Goal: Task Accomplishment & Management: Manage account settings

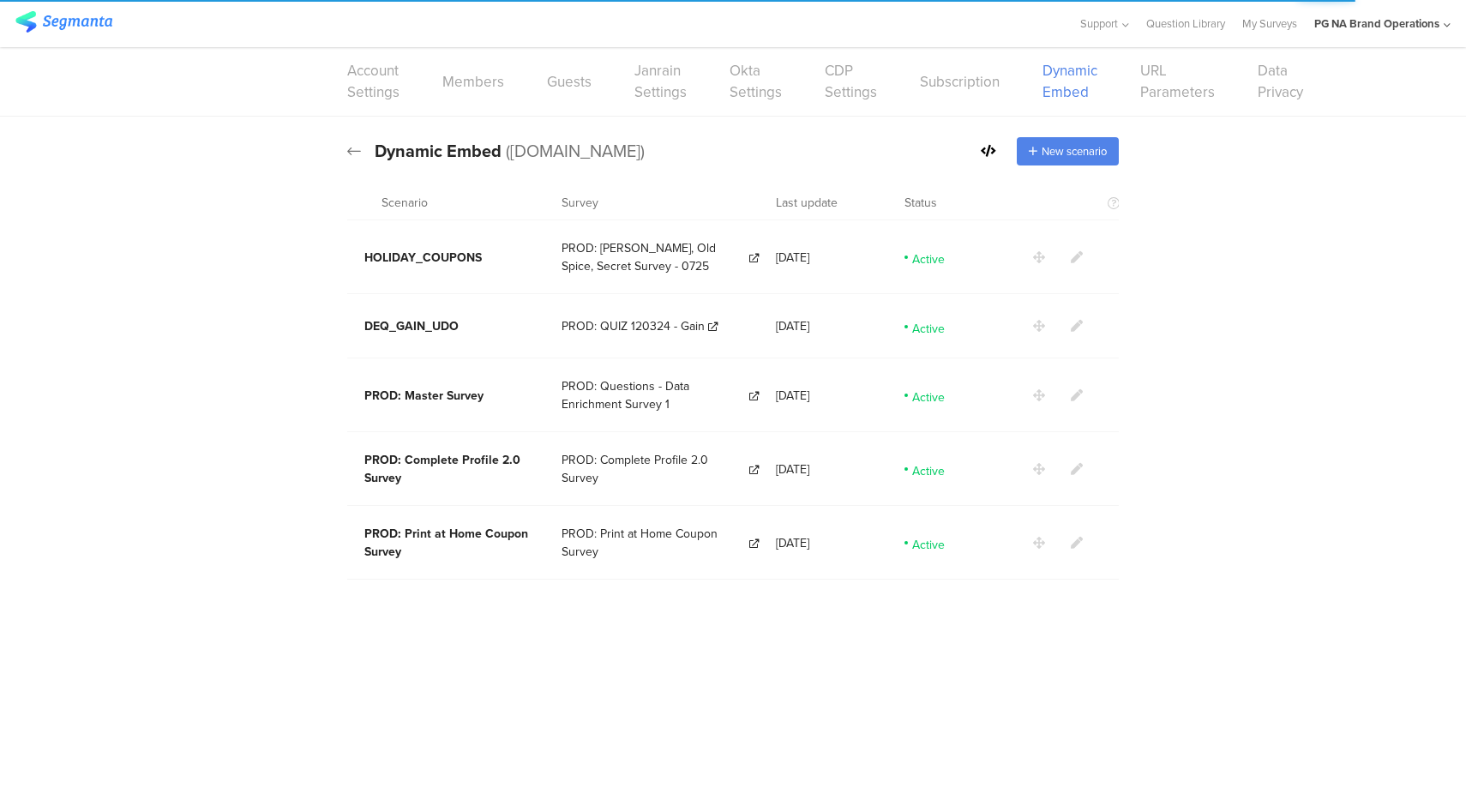
click at [358, 153] on icon at bounding box center [354, 151] width 14 height 16
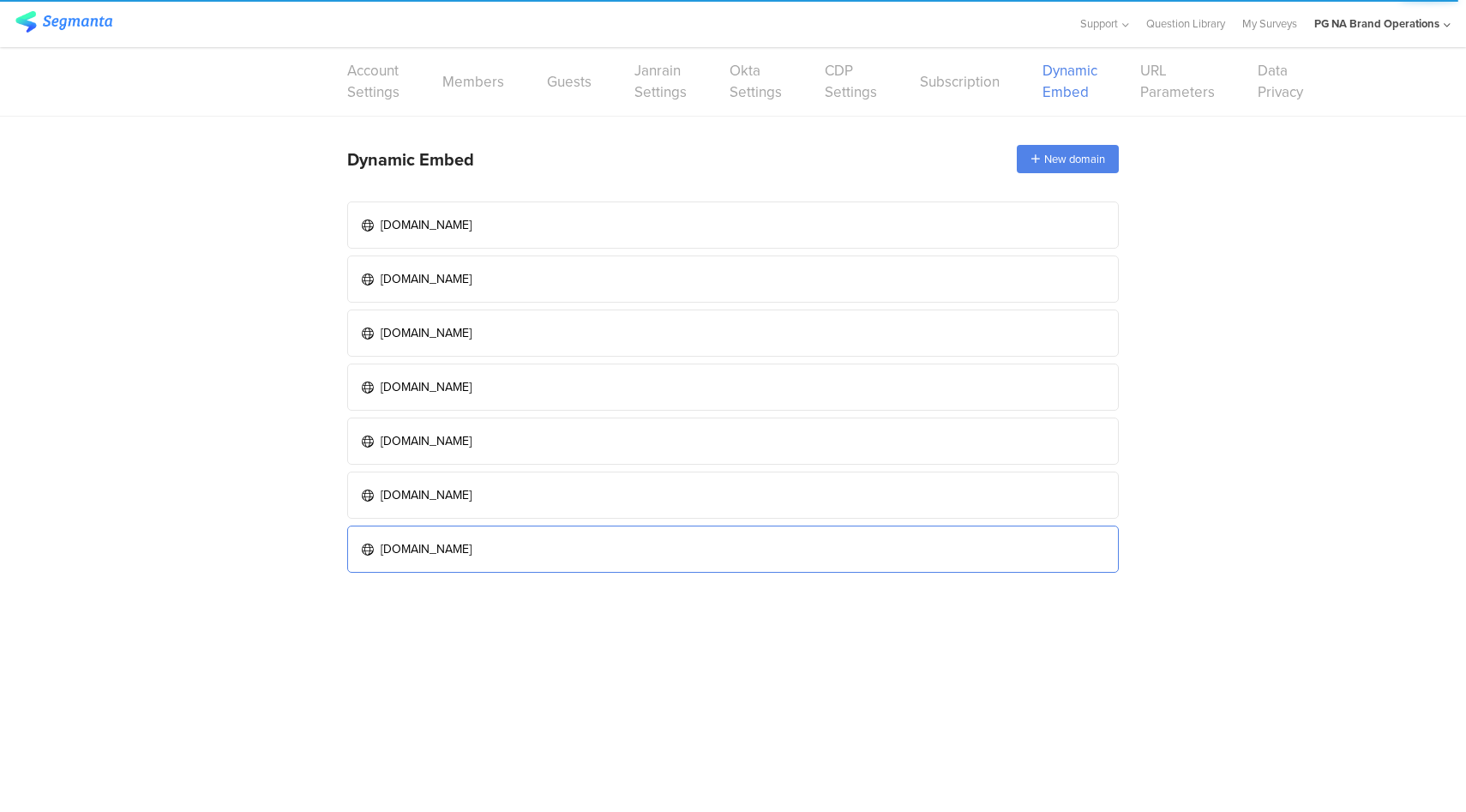
click at [490, 541] on link "[DOMAIN_NAME]" at bounding box center [733, 549] width 772 height 47
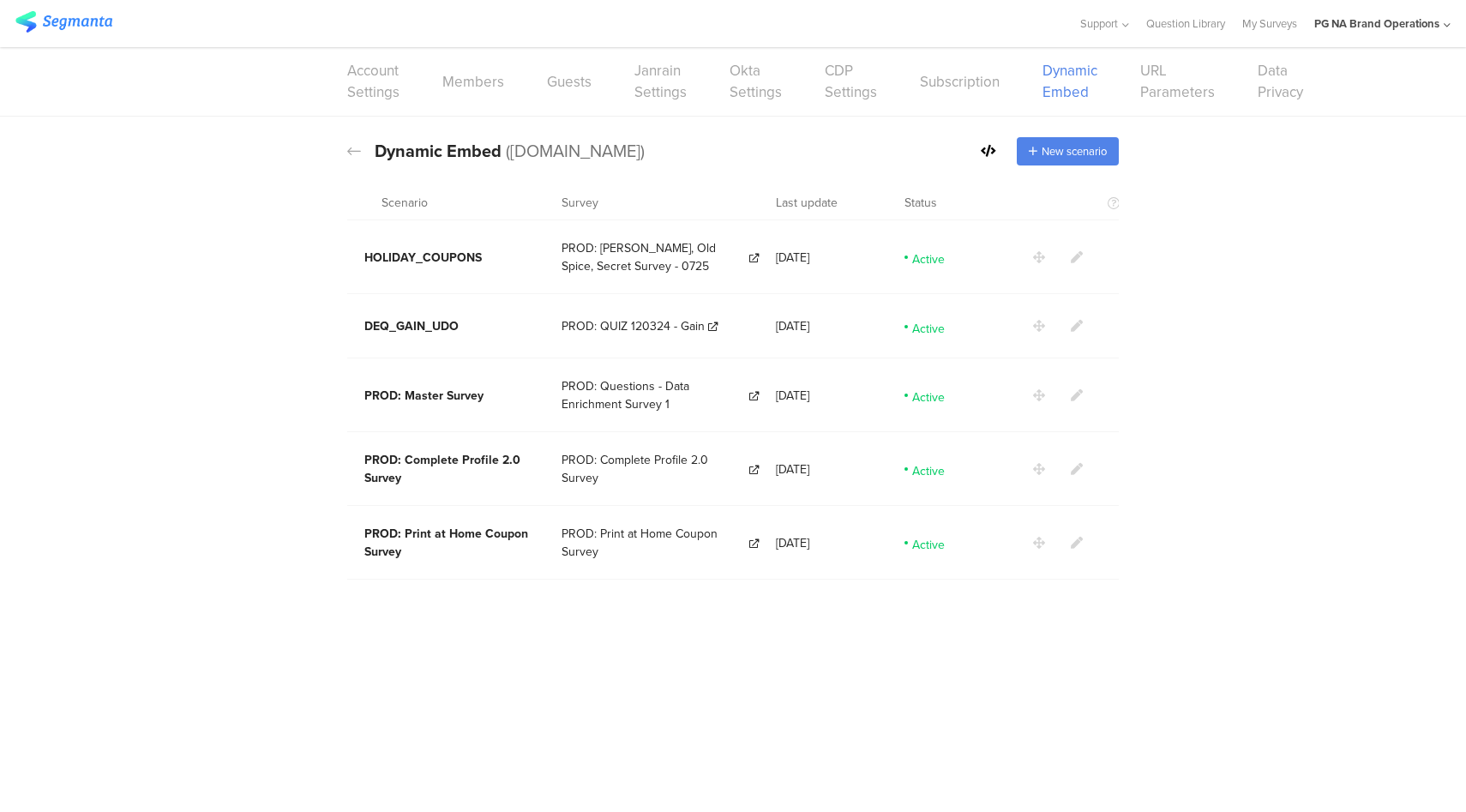
drag, startPoint x: 611, startPoint y: 154, endPoint x: 509, endPoint y: 149, distance: 102.1
click at [509, 149] on span "([DOMAIN_NAME])" at bounding box center [576, 150] width 139 height 25
click at [1326, 355] on div "Dynamic Embed Code Dynamic Embed ([DOMAIN_NAME]) New scenario Scenario Survey L…" at bounding box center [733, 356] width 1466 height 480
click at [1079, 389] on icon at bounding box center [1077, 395] width 12 height 12
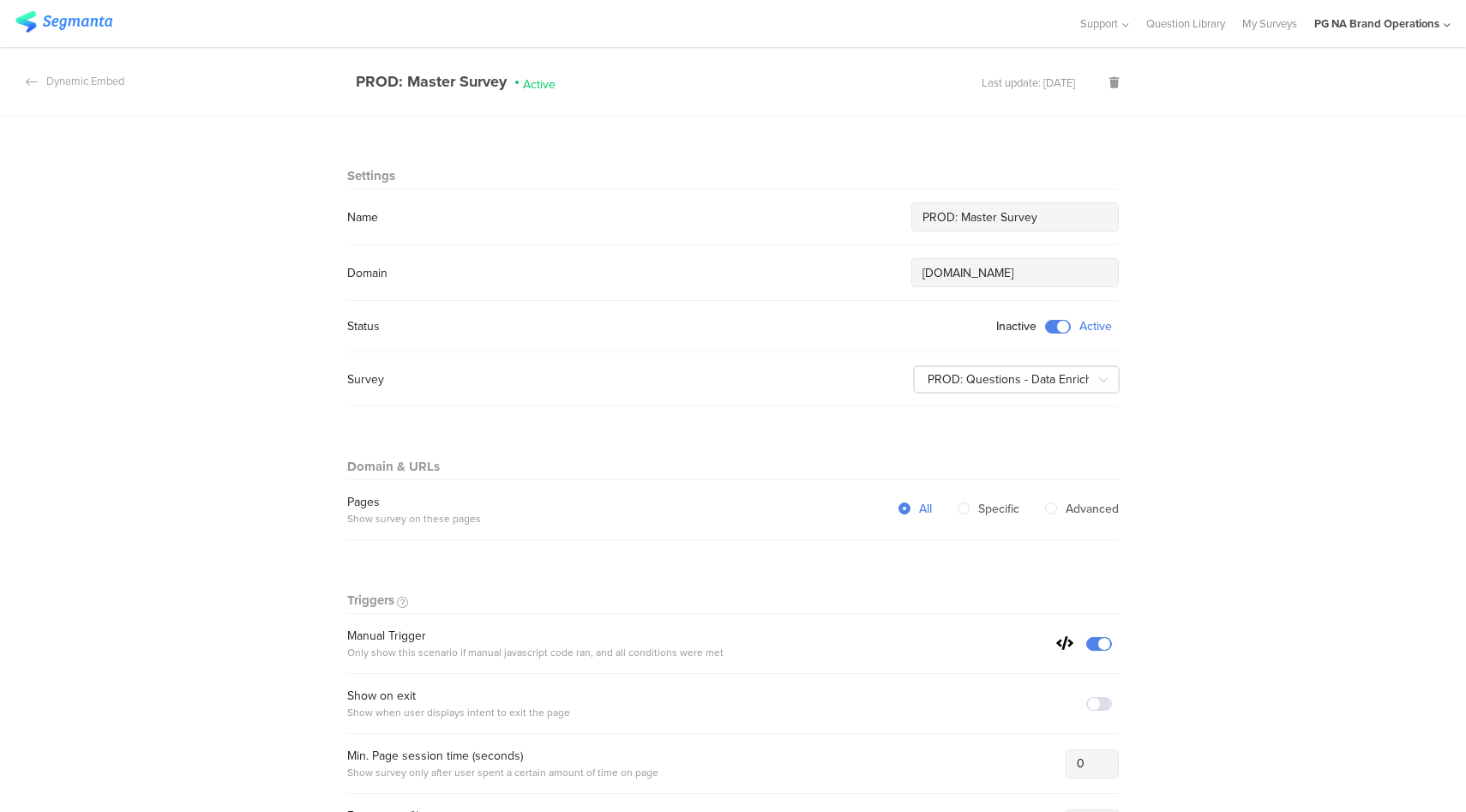
click at [108, 69] on section "Dynamic Embed PROD: Master Survey Active Last update: [DATE]" at bounding box center [733, 81] width 1466 height 68
click at [111, 83] on div "Dynamic Embed" at bounding box center [62, 81] width 124 height 17
